Goal: Task Accomplishment & Management: Use online tool/utility

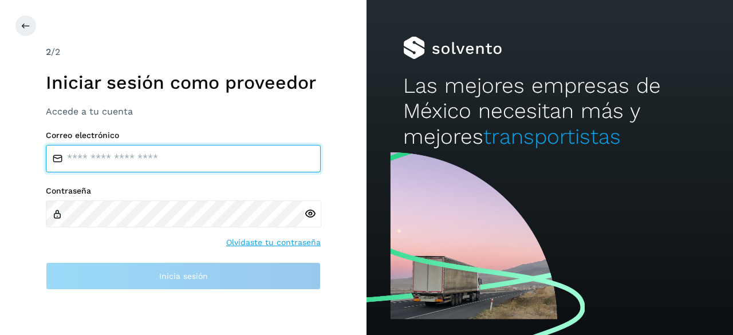
click at [134, 169] on input "email" at bounding box center [183, 158] width 275 height 27
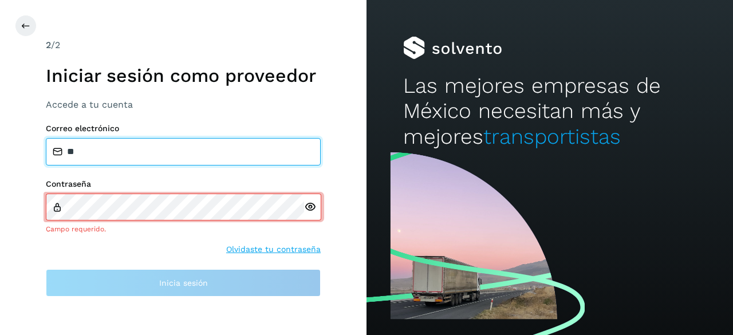
click at [99, 158] on input "**" at bounding box center [183, 151] width 275 height 27
type input "*"
type input "**********"
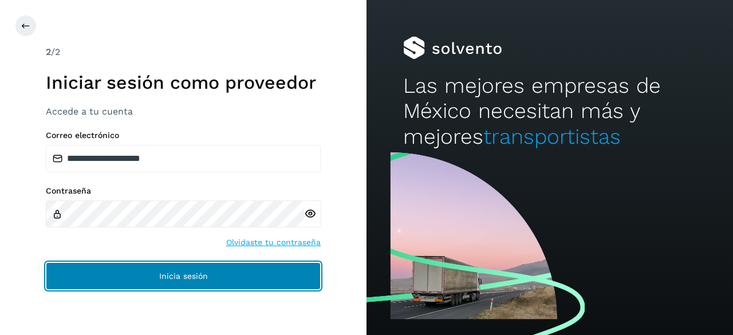
click at [246, 269] on button "Inicia sesión" at bounding box center [183, 275] width 275 height 27
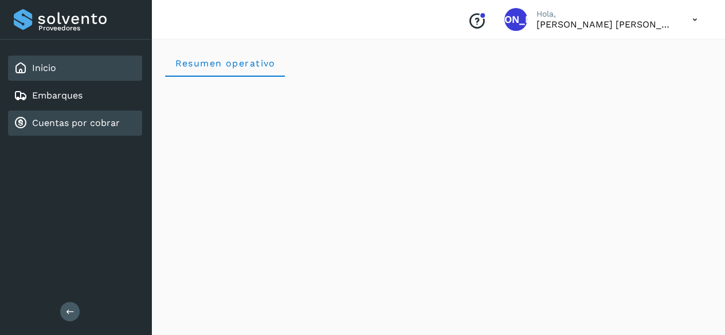
click at [107, 129] on div "Cuentas por cobrar" at bounding box center [67, 123] width 106 height 14
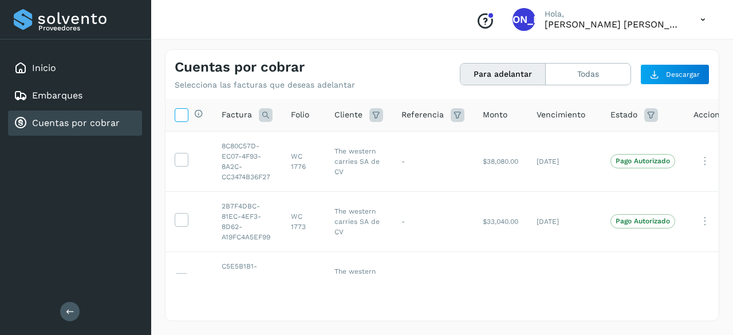
click at [182, 118] on icon at bounding box center [181, 114] width 12 height 12
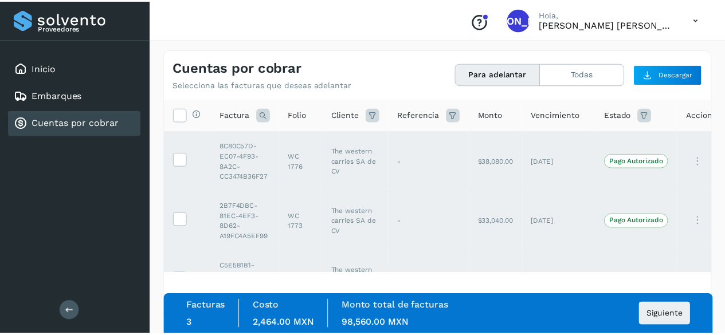
scroll to position [46, 0]
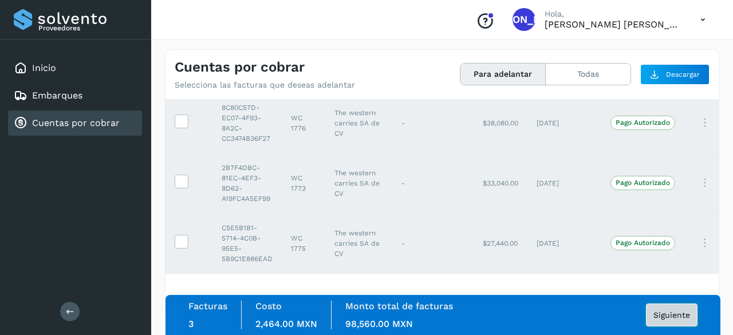
click at [667, 313] on span "Siguiente" at bounding box center [672, 315] width 37 height 8
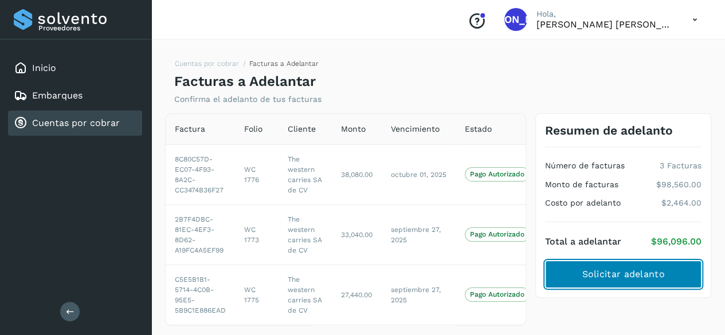
click at [655, 273] on span "Solicitar adelanto" at bounding box center [622, 274] width 82 height 13
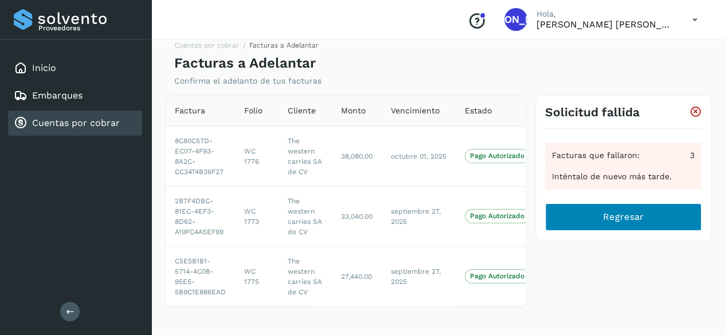
scroll to position [25, 0]
